Goal: Task Accomplishment & Management: Manage account settings

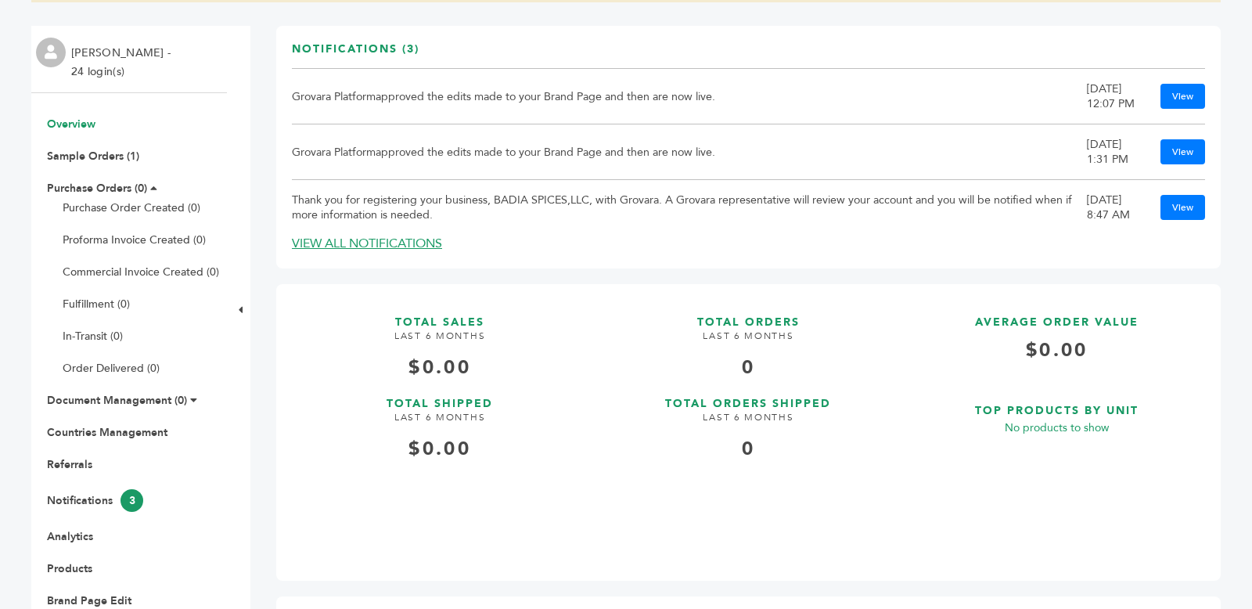
scroll to position [264, 0]
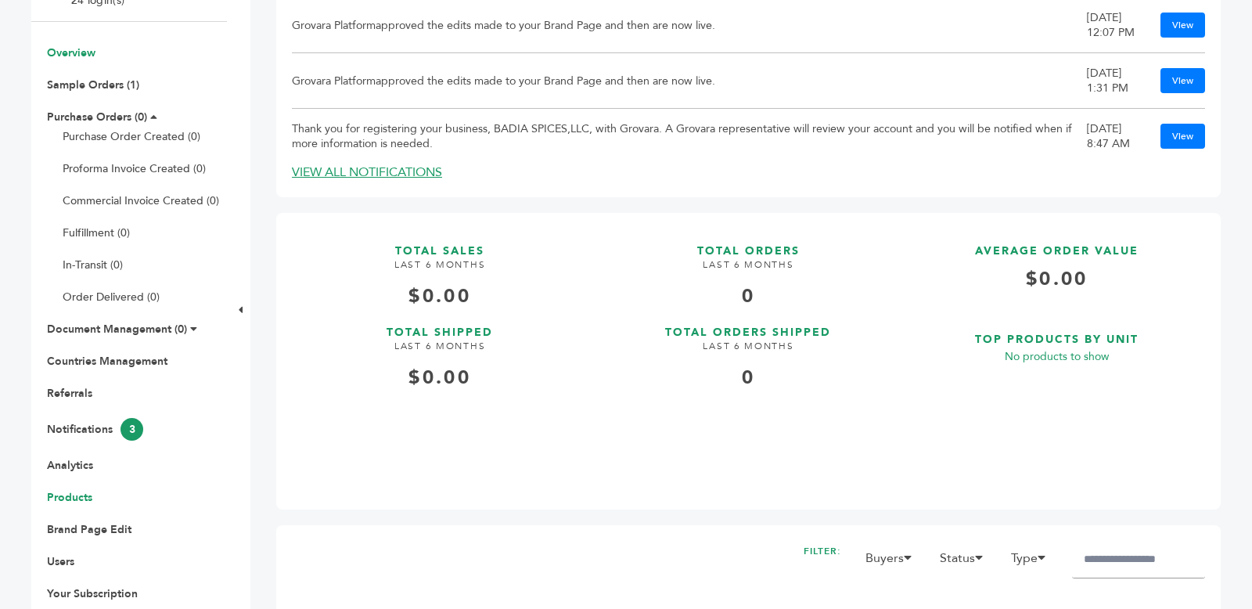
click at [65, 497] on link "Products" at bounding box center [69, 497] width 45 height 15
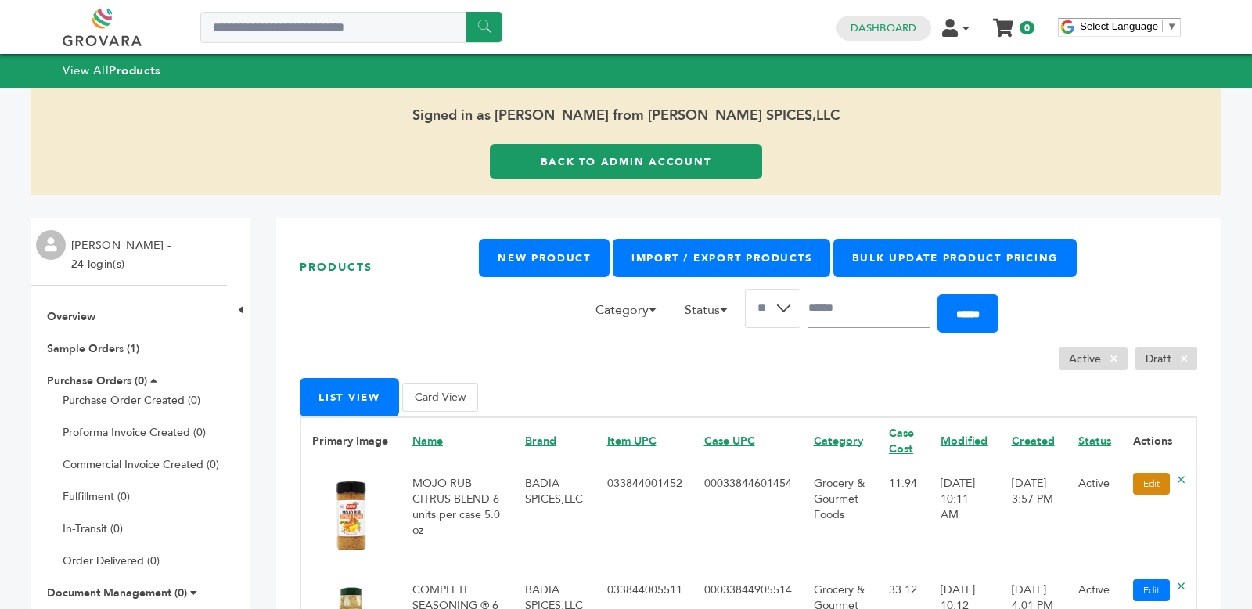
click at [1142, 484] on link "Edit" at bounding box center [1151, 484] width 37 height 22
click at [1155, 489] on link "Edit" at bounding box center [1151, 484] width 37 height 22
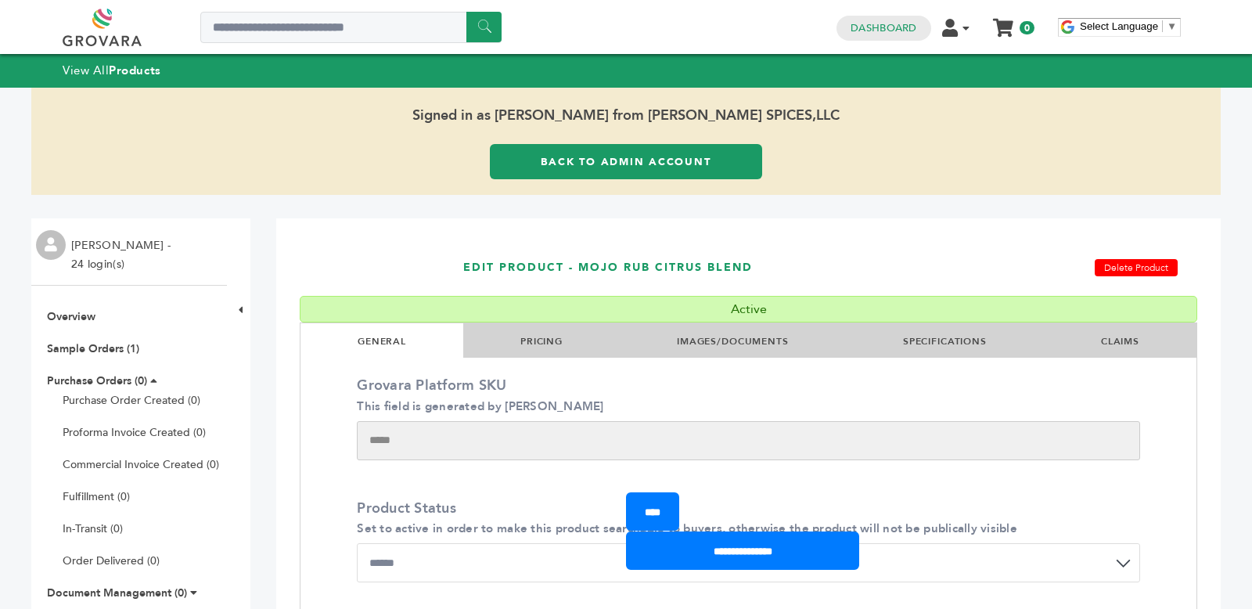
click at [922, 336] on link "SPECIFICATIONS" at bounding box center [945, 341] width 84 height 13
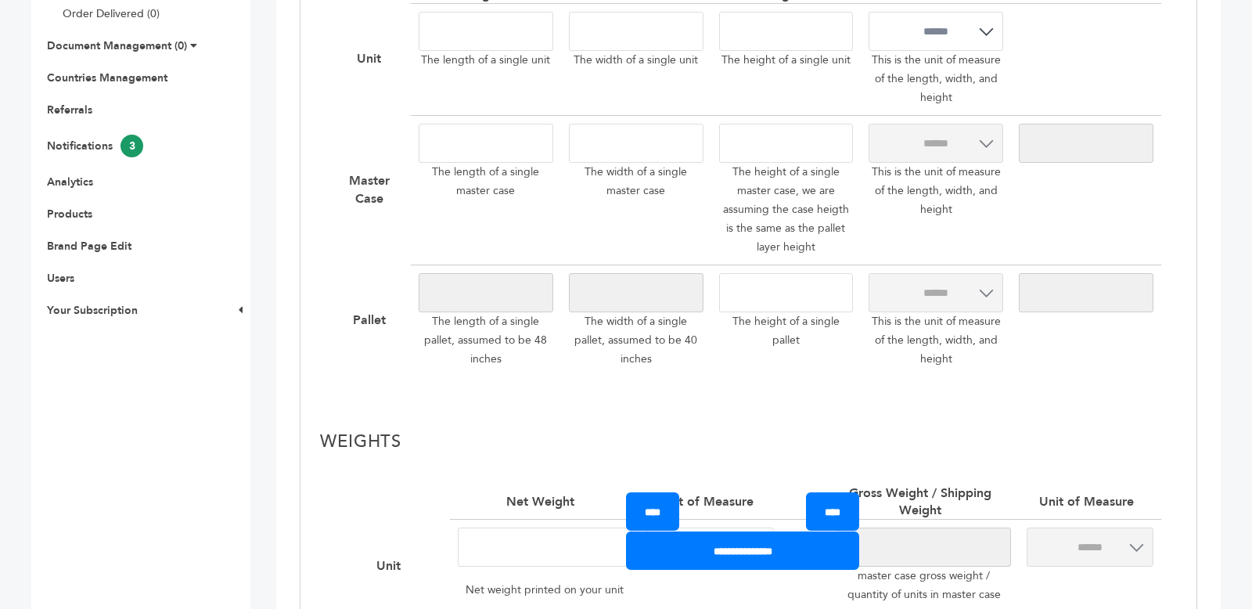
scroll to position [539, 0]
